Goal: Task Accomplishment & Management: Complete application form

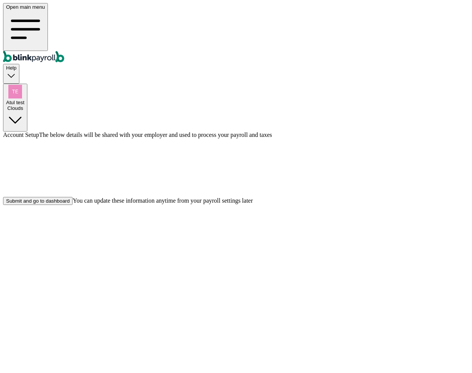
drag, startPoint x: 472, startPoint y: 100, endPoint x: 483, endPoint y: 102, distance: 11.3
click at [472, 102] on html "Open main menu Help Atul test Clouds Account Setup The below details will be sh…" at bounding box center [236, 104] width 472 height 208
